Goal: Transaction & Acquisition: Book appointment/travel/reservation

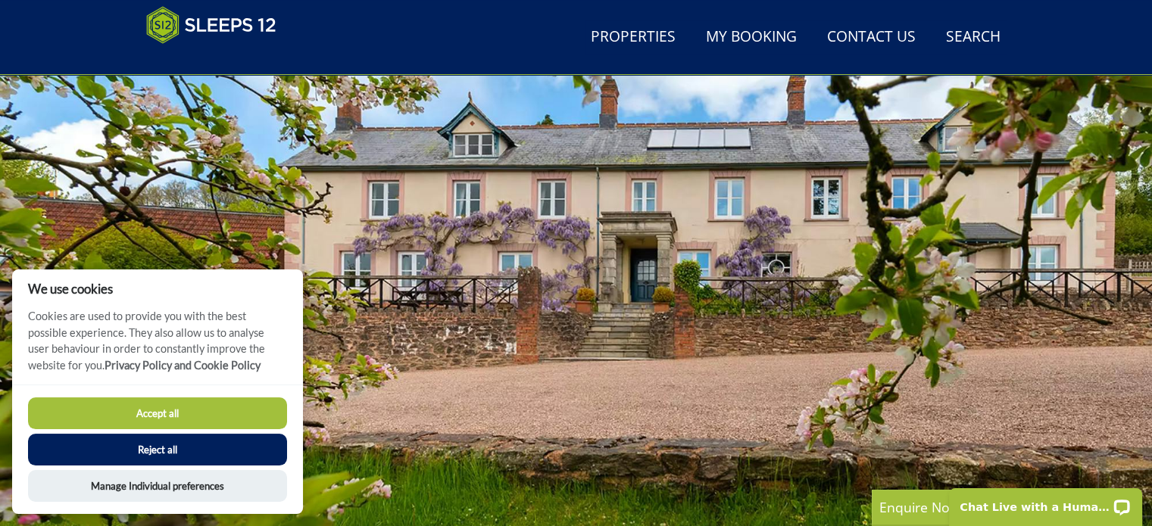
scroll to position [79, 0]
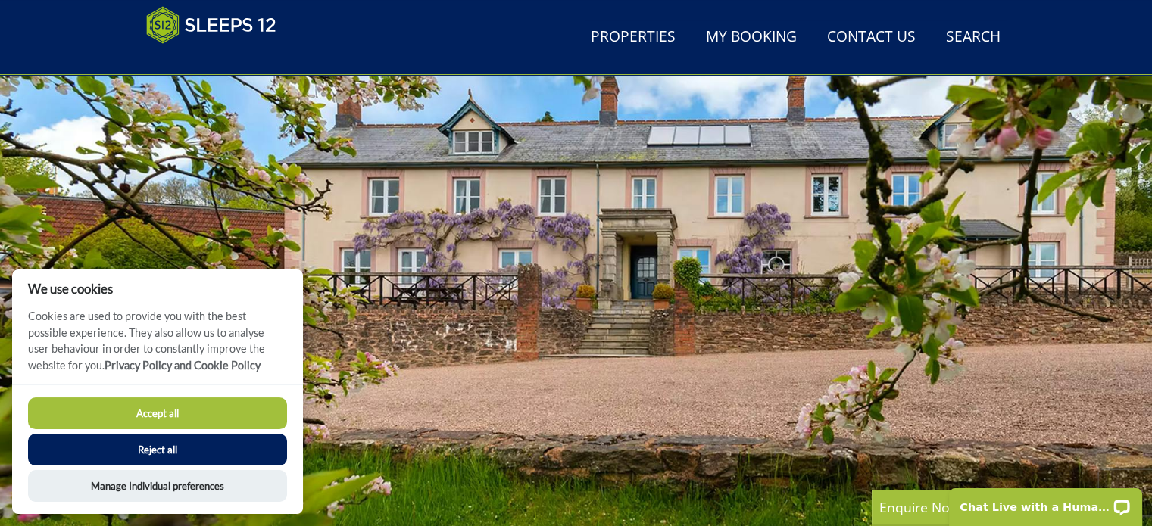
click at [159, 448] on button "Reject all" at bounding box center [157, 450] width 259 height 32
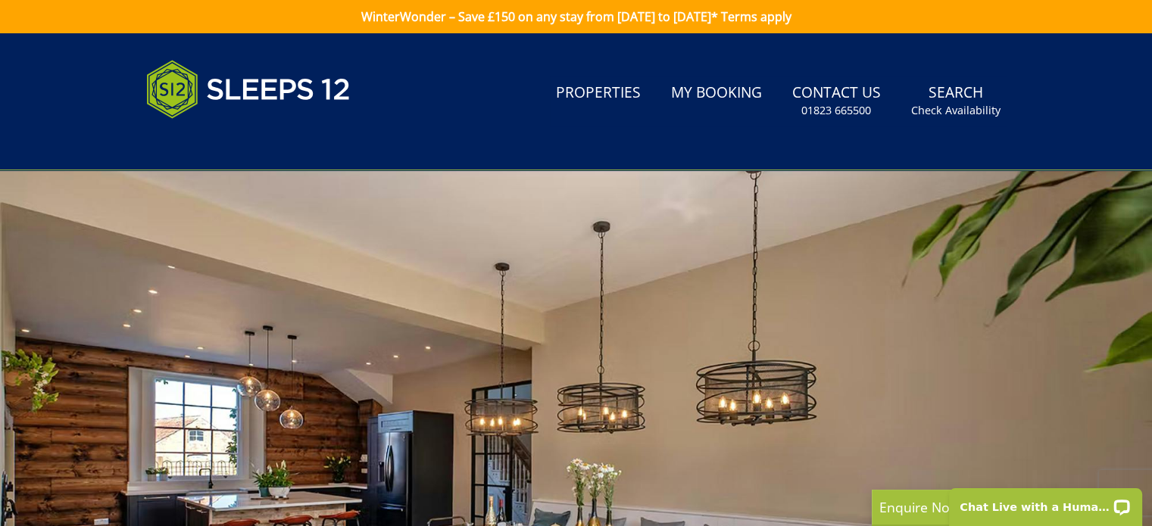
click at [889, 338] on div at bounding box center [576, 435] width 1152 height 530
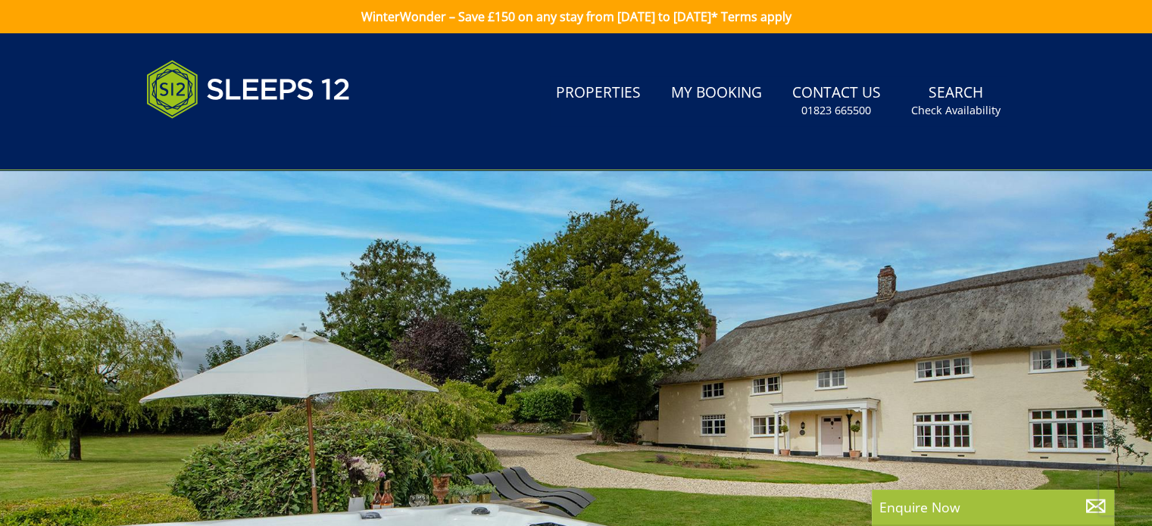
click at [839, 314] on div at bounding box center [576, 435] width 1152 height 530
